Goal: Transaction & Acquisition: Purchase product/service

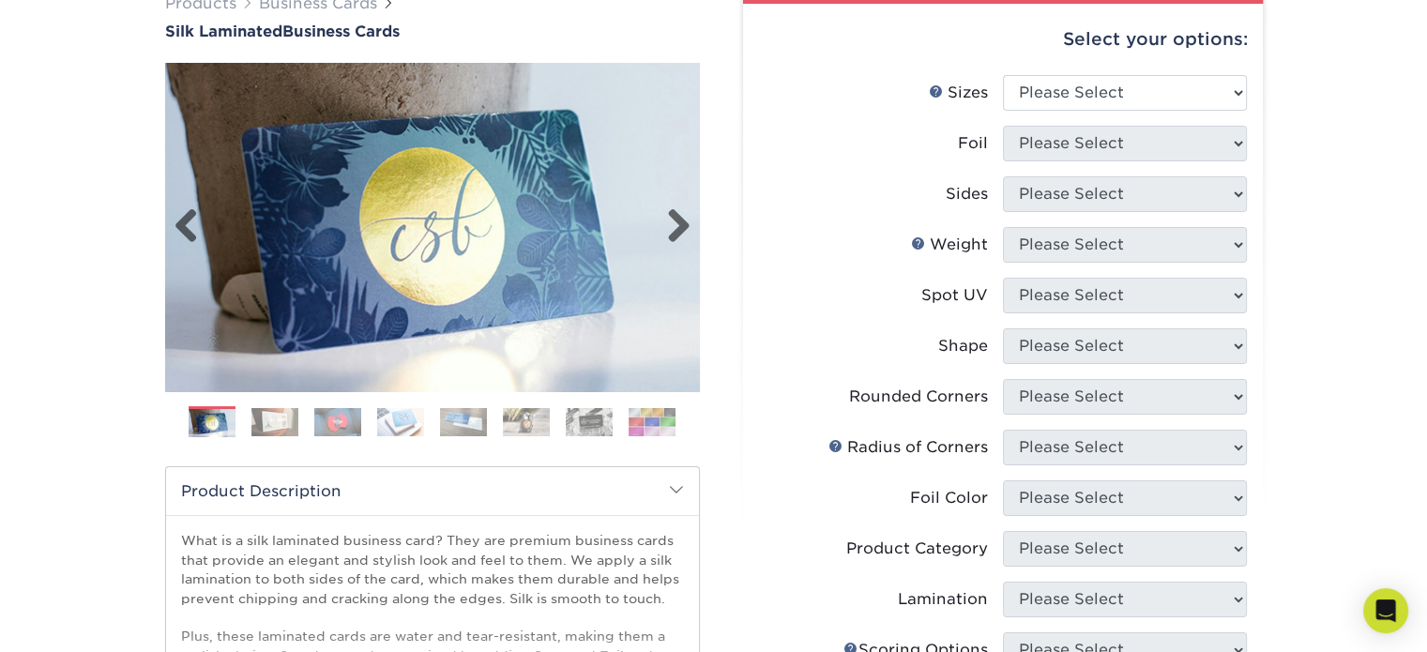
scroll to position [188, 0]
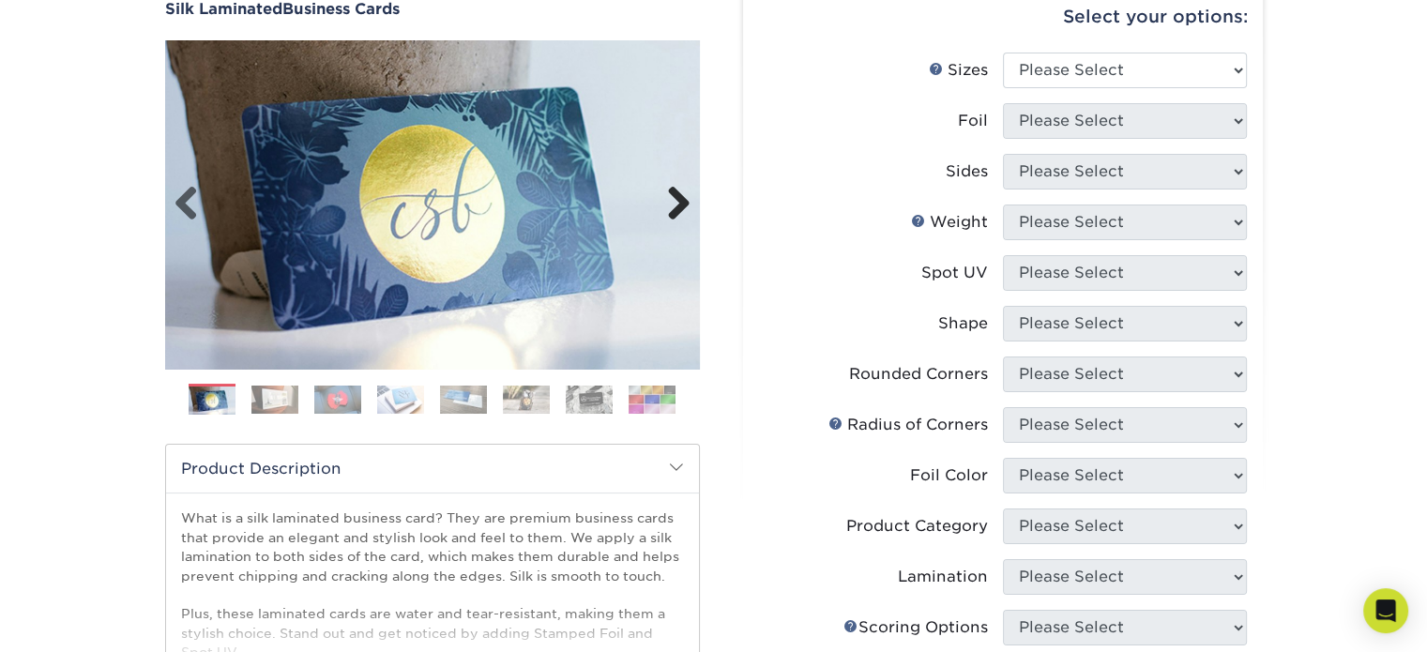
click at [681, 202] on link "Next" at bounding box center [672, 205] width 38 height 38
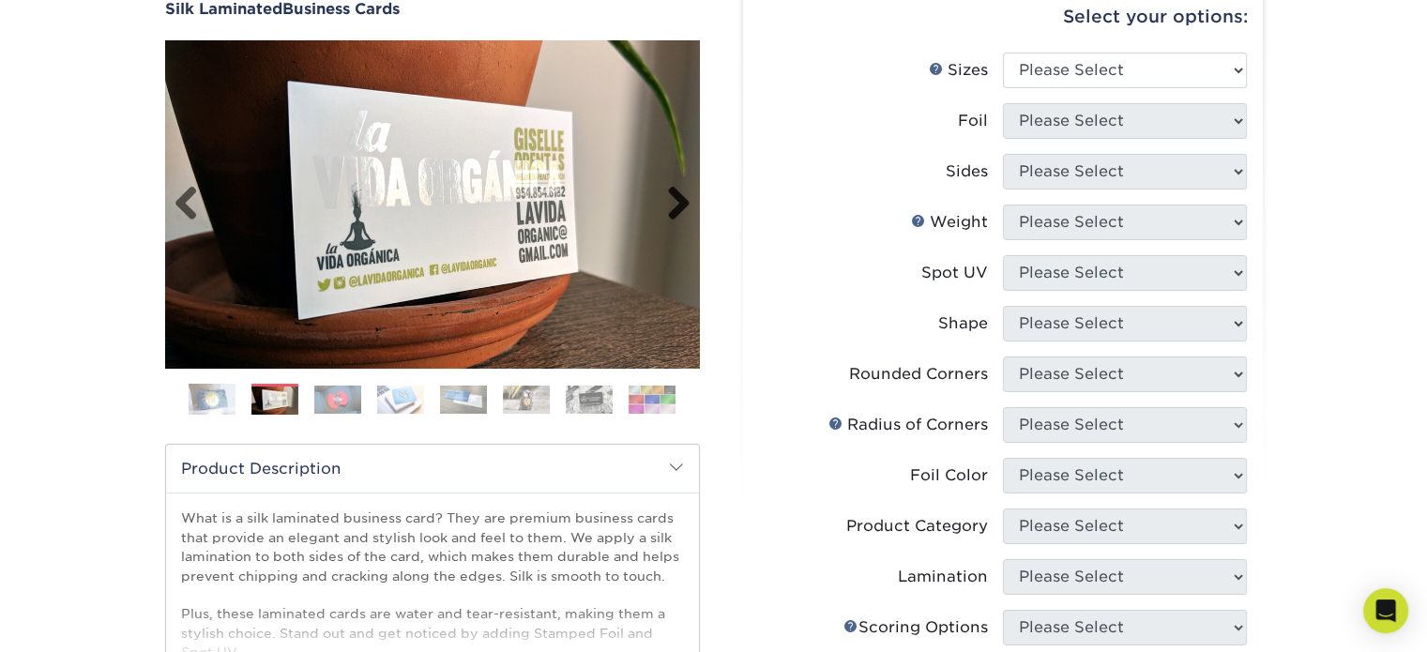
click at [681, 202] on link "Next" at bounding box center [672, 205] width 38 height 38
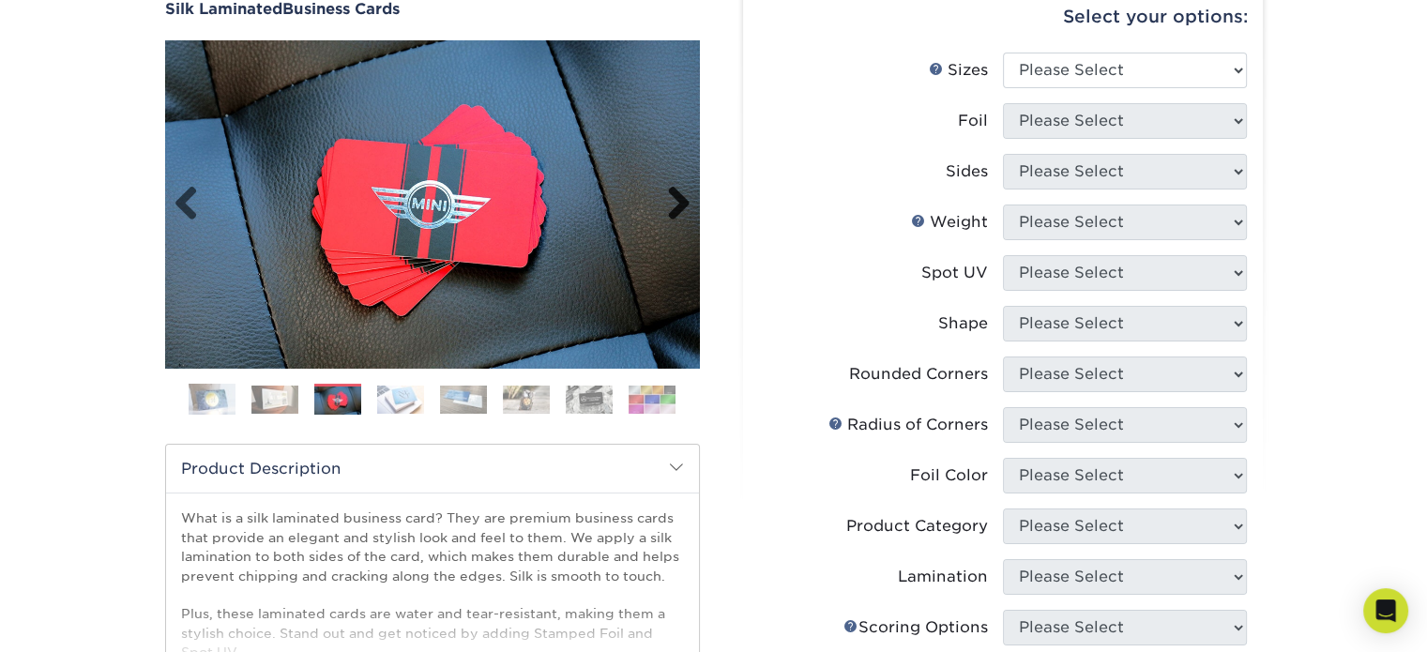
click at [681, 202] on link "Next" at bounding box center [672, 205] width 38 height 38
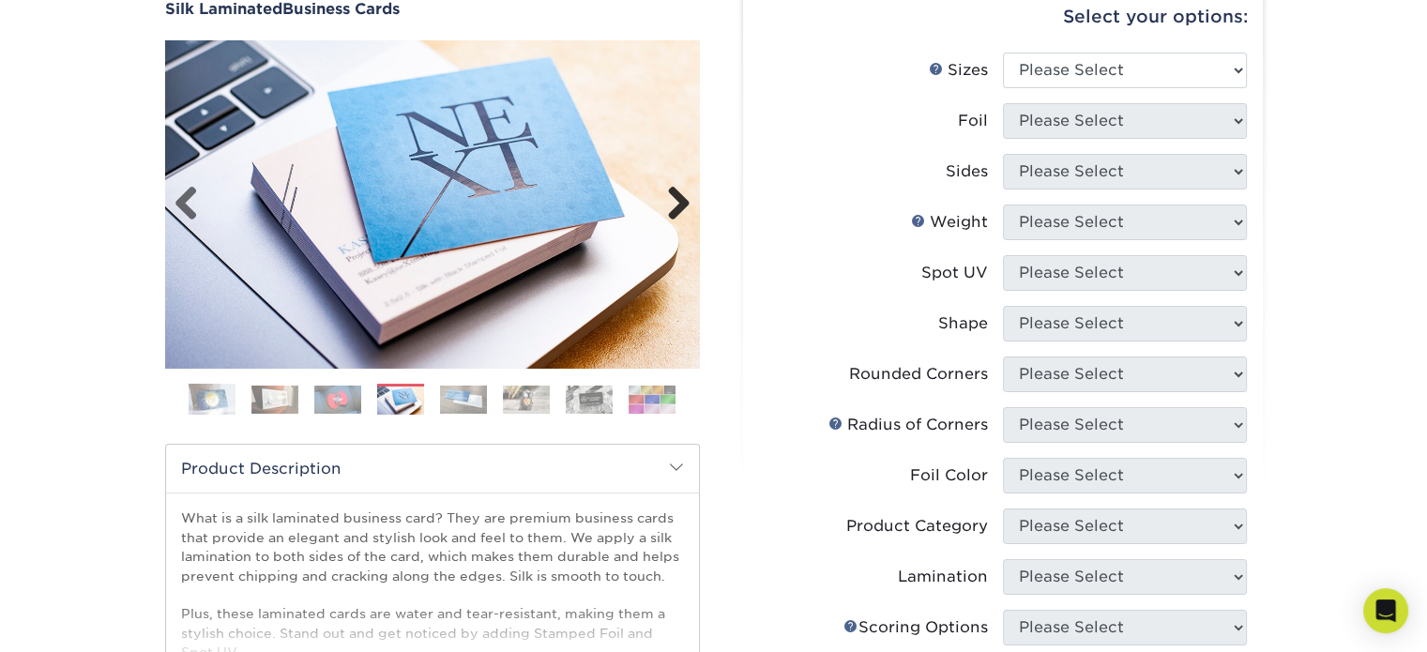
click at [681, 202] on link "Next" at bounding box center [672, 205] width 38 height 38
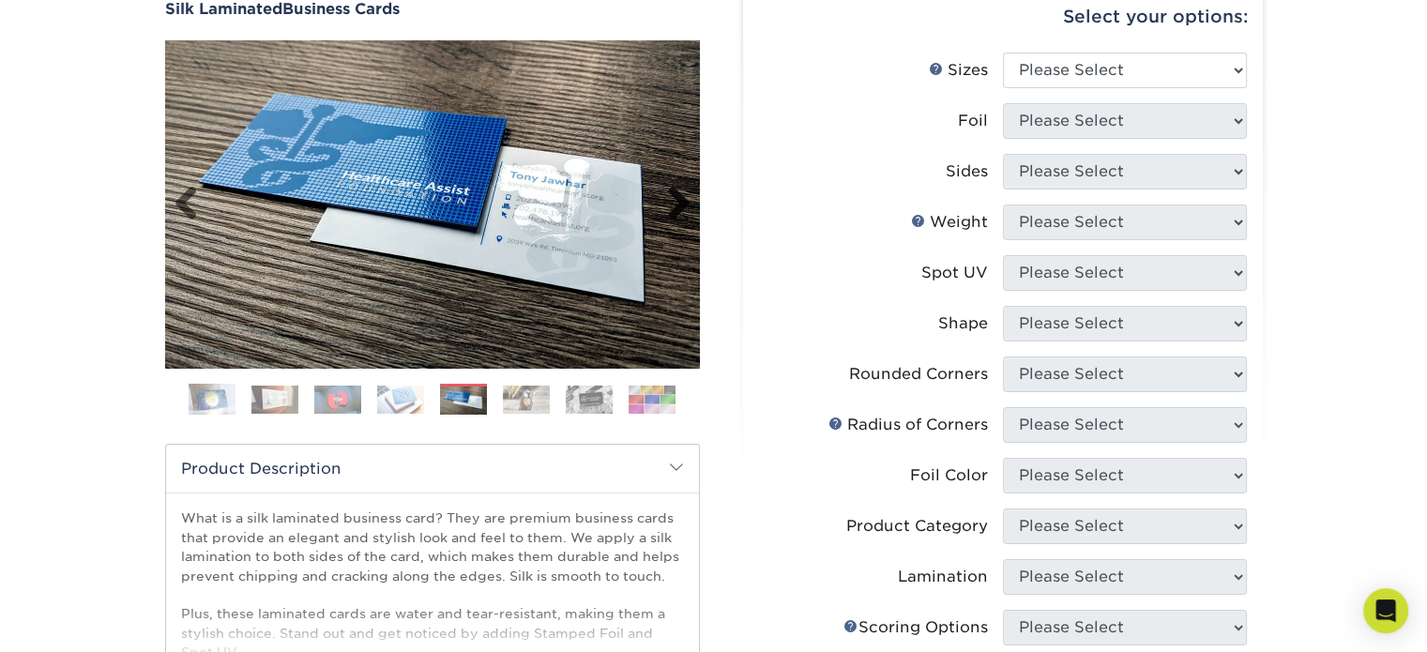
click at [681, 202] on link "Next" at bounding box center [672, 205] width 38 height 38
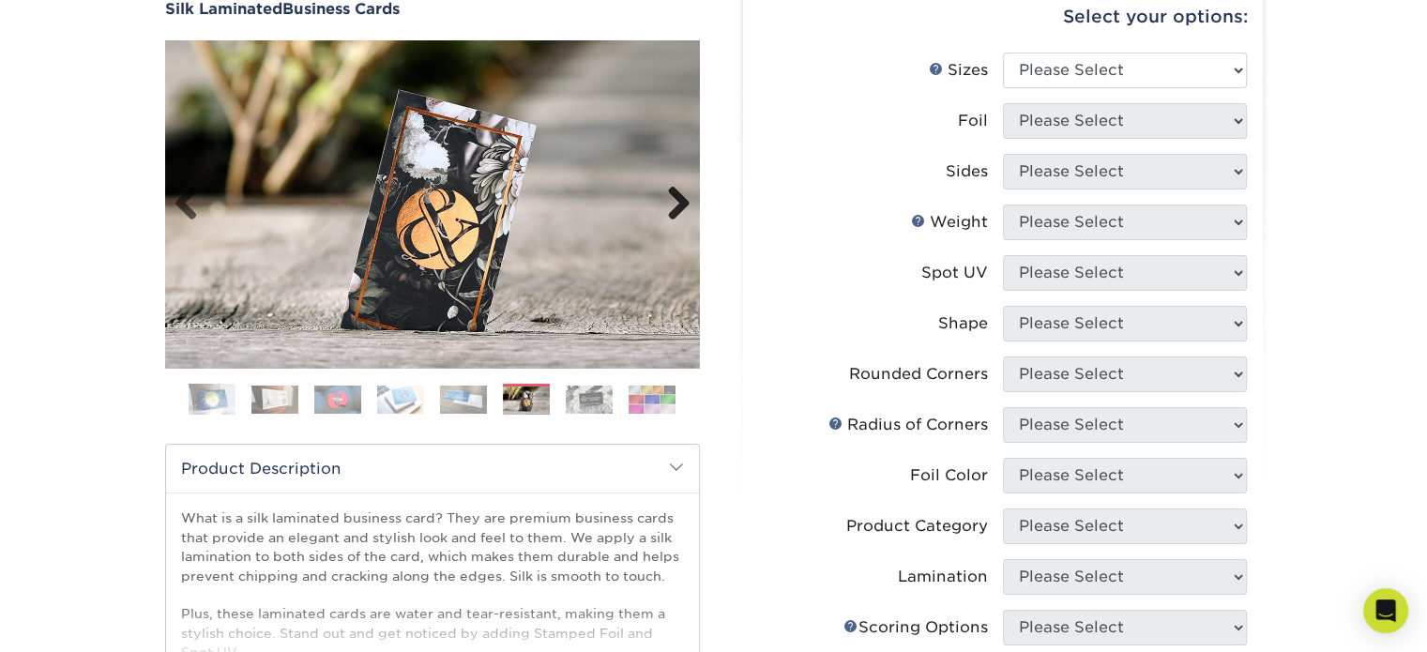
click at [681, 202] on link "Next" at bounding box center [672, 205] width 38 height 38
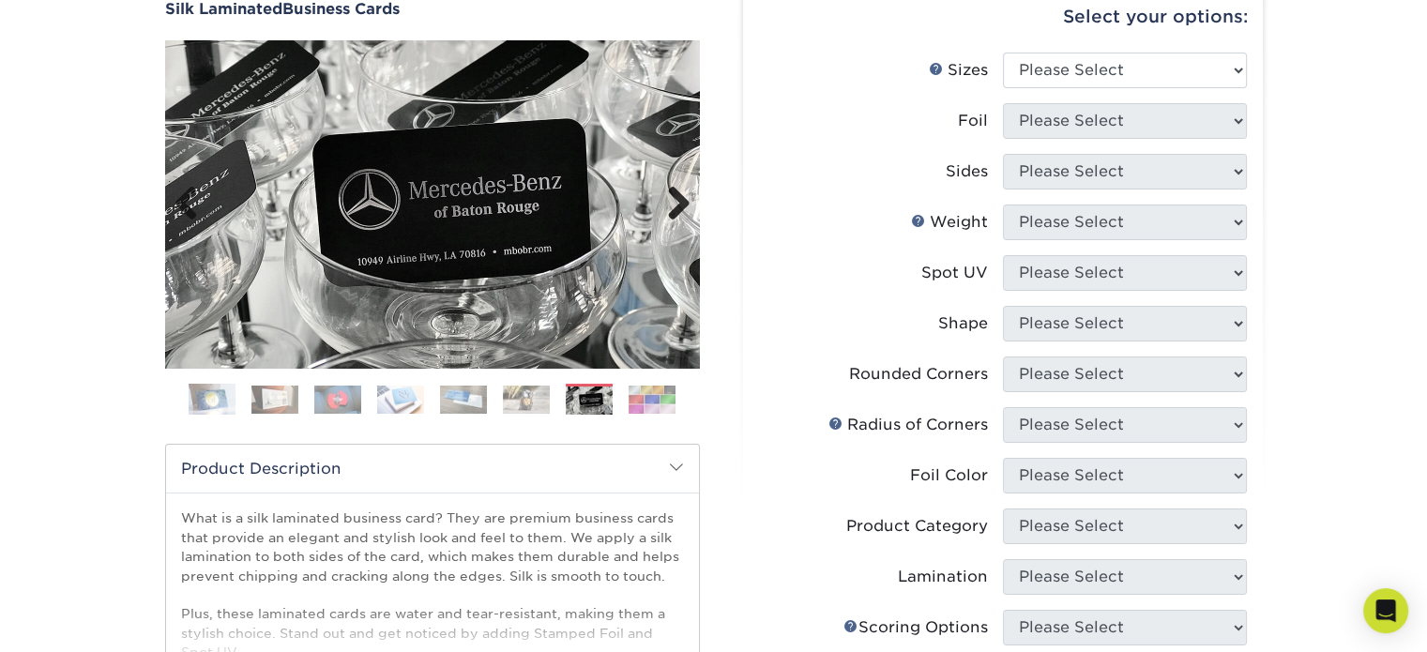
click at [681, 202] on link "Next" at bounding box center [672, 205] width 38 height 38
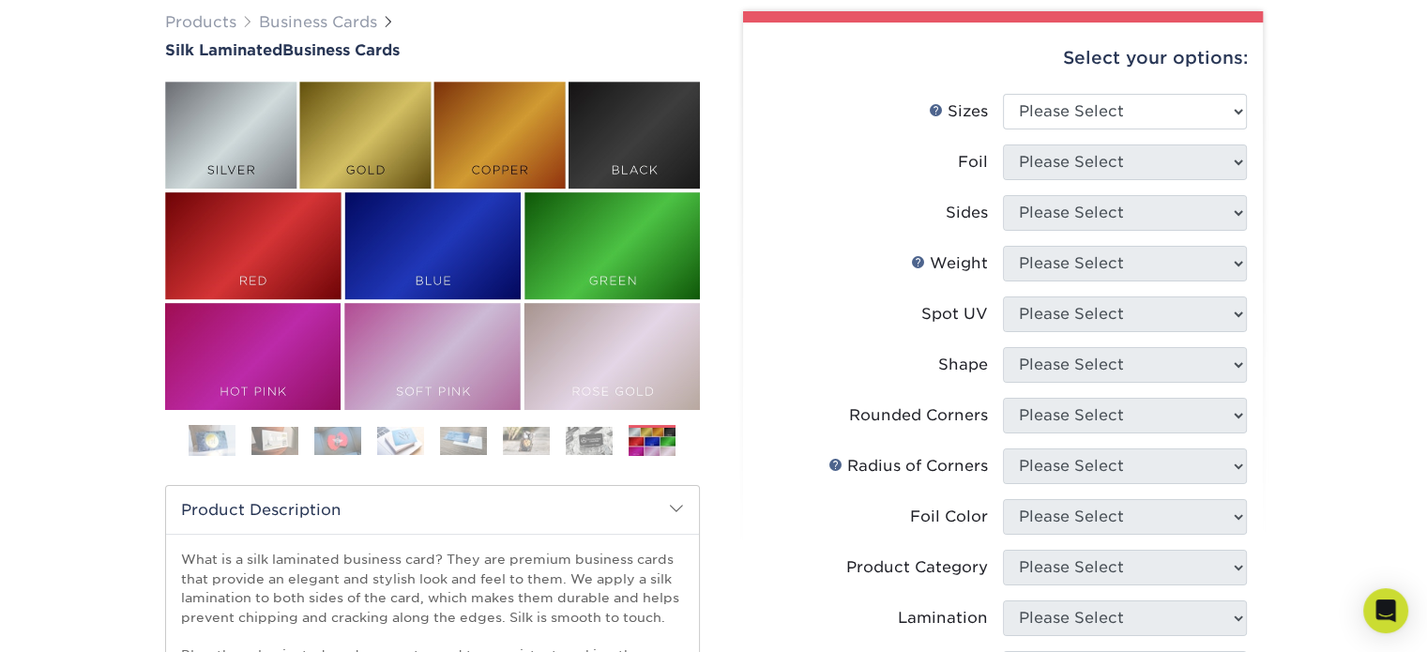
scroll to position [0, 0]
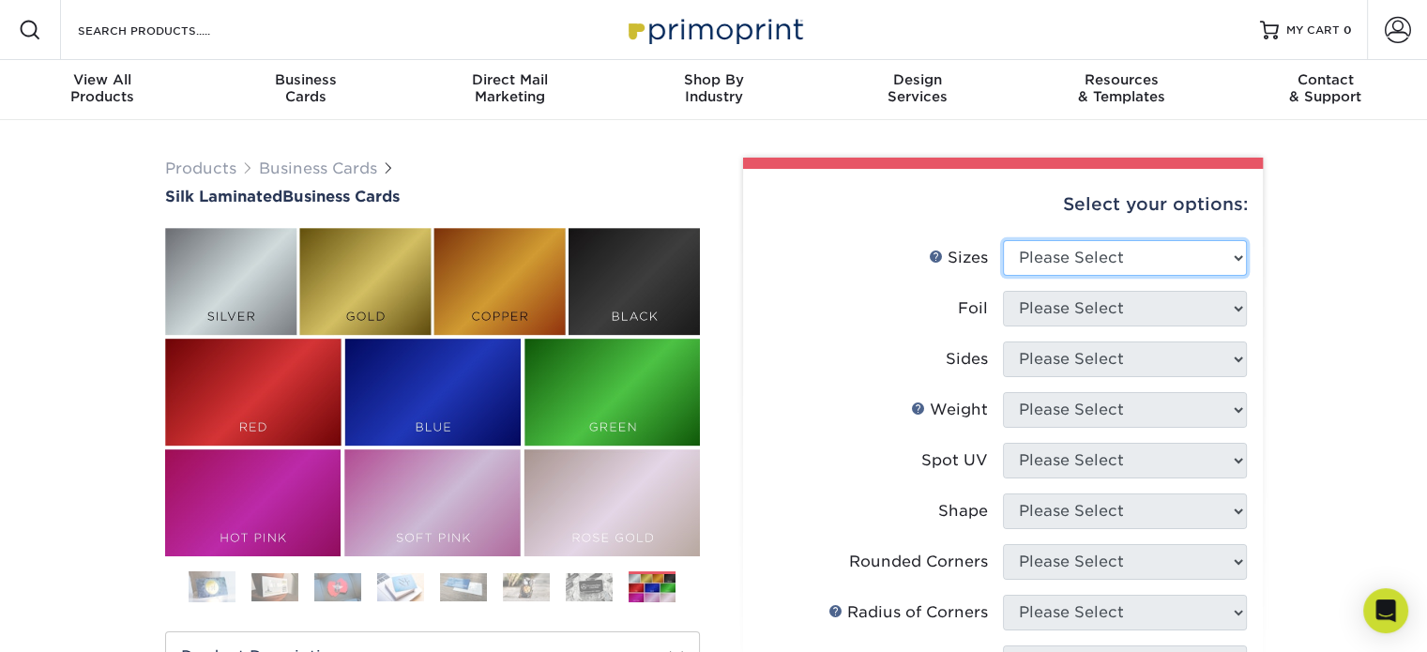
click at [1111, 248] on select "Please Select 1.5" x 3.5" - Mini 1.75" x 3.5" - Mini 2" x 2" - Square 2" x 3" -…" at bounding box center [1125, 258] width 244 height 36
click at [1182, 247] on select "Please Select 1.5" x 3.5" - Mini 1.75" x 3.5" - Mini 2" x 2" - Square 2" x 3" -…" at bounding box center [1125, 258] width 244 height 36
click at [574, 589] on img at bounding box center [589, 587] width 47 height 28
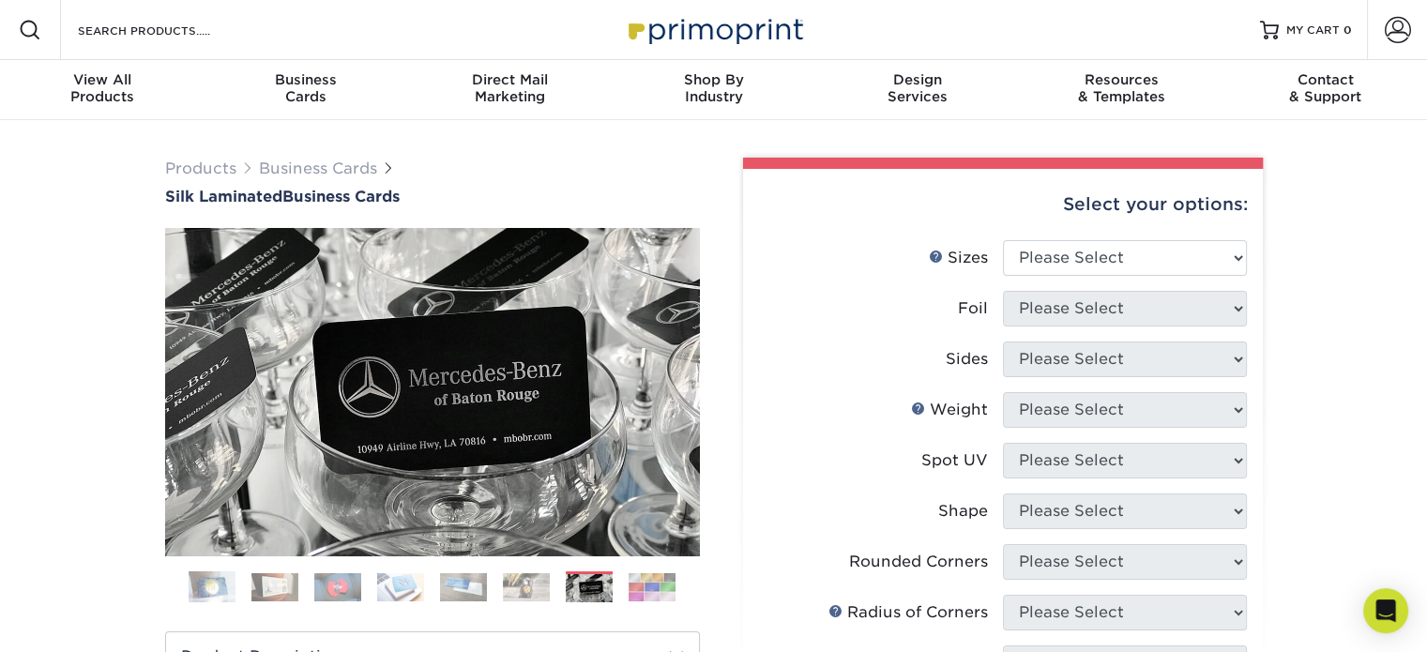
click at [646, 577] on img at bounding box center [652, 587] width 47 height 28
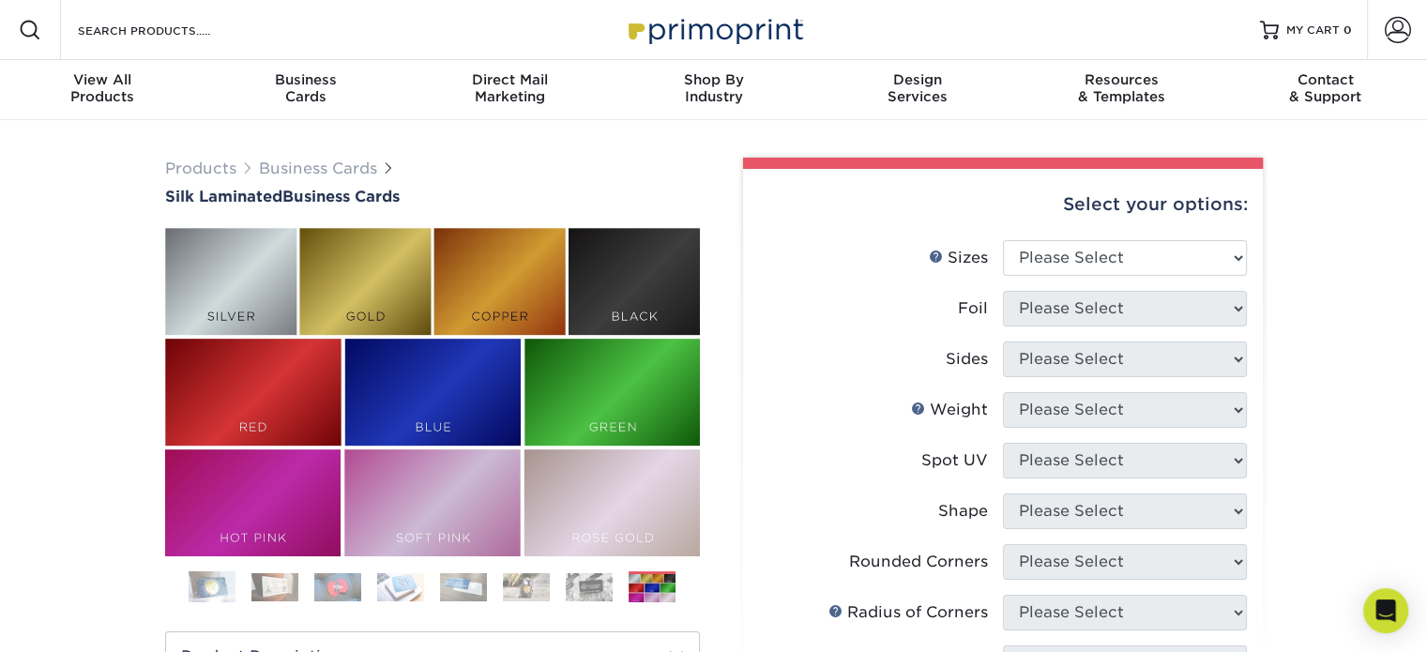
click at [580, 603] on ol at bounding box center [432, 594] width 535 height 45
click at [556, 599] on ol at bounding box center [432, 594] width 535 height 45
click at [543, 598] on img at bounding box center [526, 587] width 47 height 28
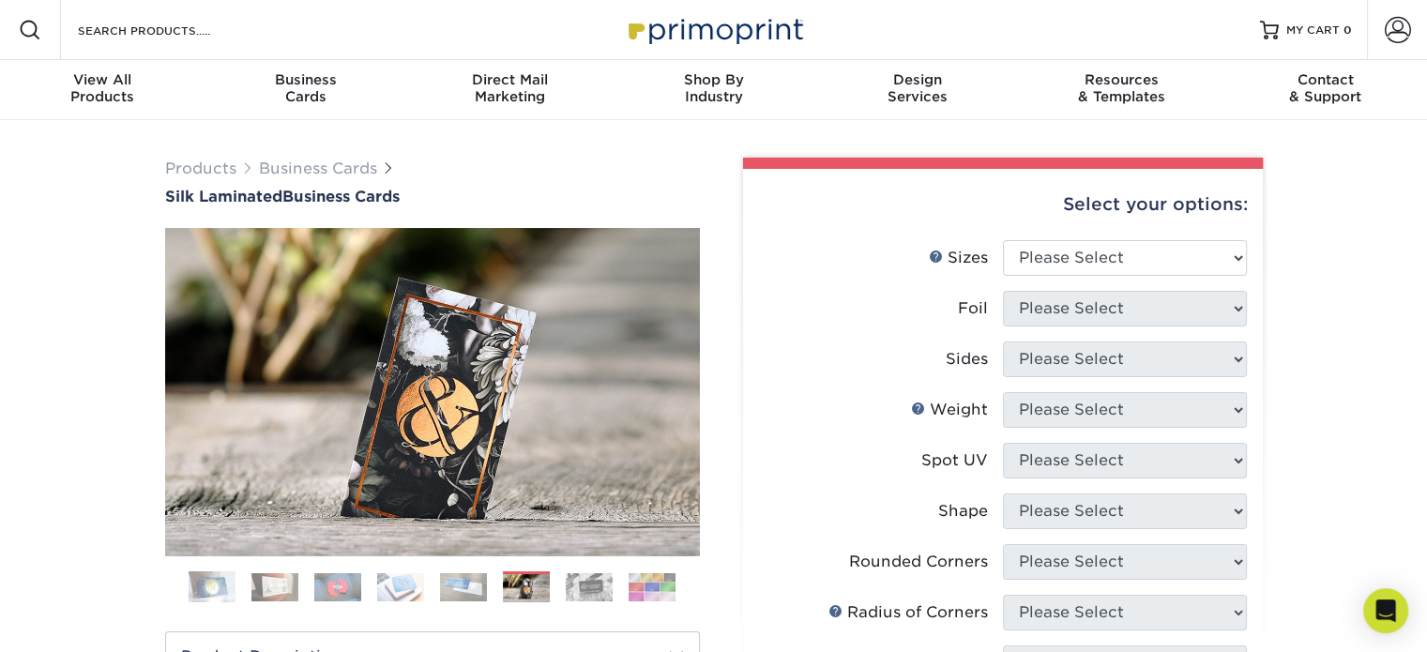
click at [476, 588] on img at bounding box center [463, 587] width 47 height 28
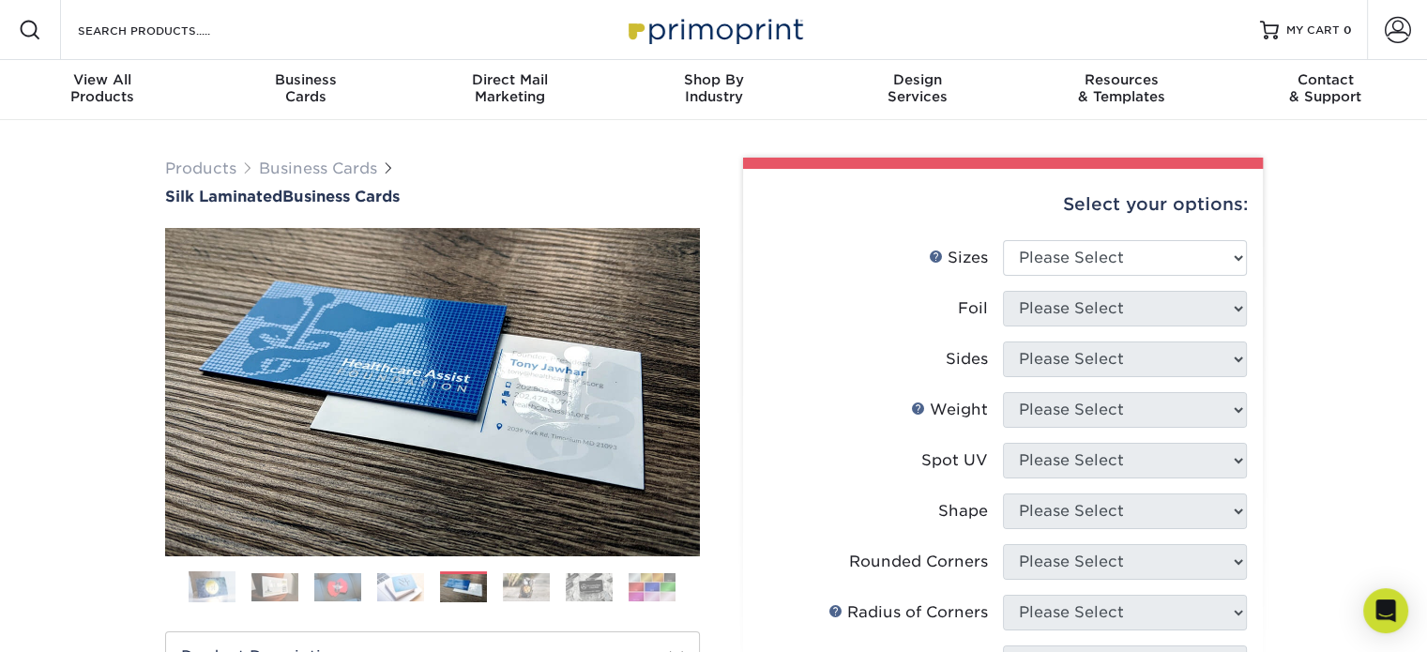
click at [354, 590] on img at bounding box center [337, 587] width 47 height 28
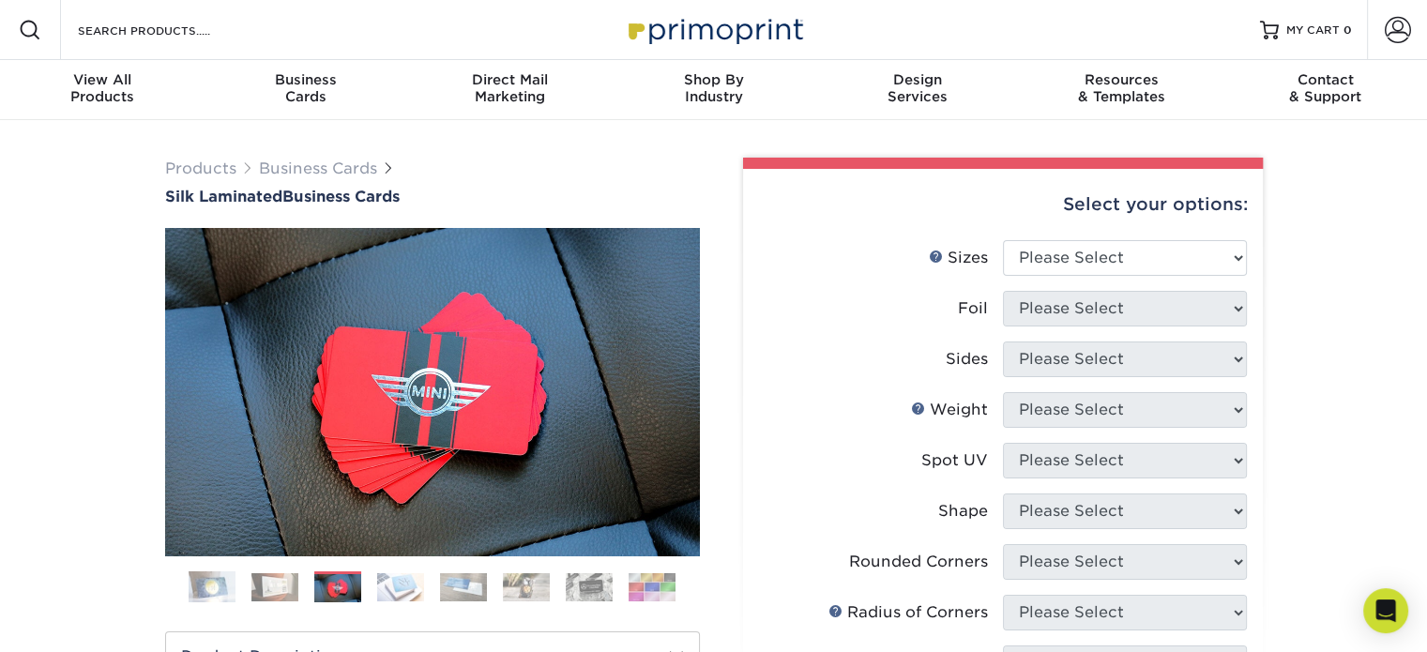
click at [266, 586] on img at bounding box center [275, 587] width 47 height 28
